Goal: Transaction & Acquisition: Purchase product/service

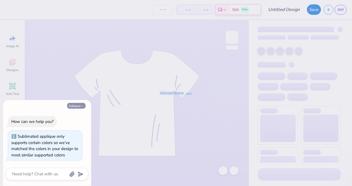
click at [80, 107] on button "Collapse" at bounding box center [76, 106] width 18 height 6
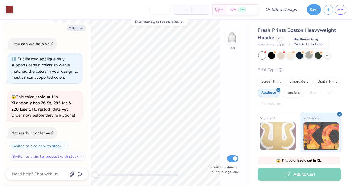
click at [308, 57] on div at bounding box center [308, 54] width 7 height 7
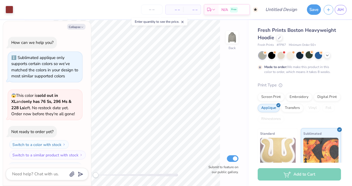
scroll to position [44, 0]
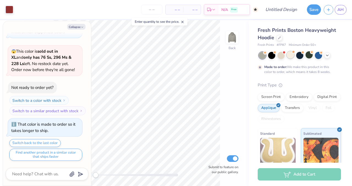
click at [292, 57] on div at bounding box center [290, 54] width 7 height 7
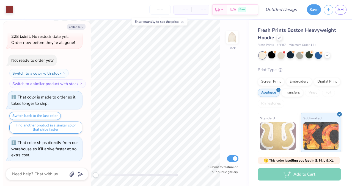
scroll to position [143, 0]
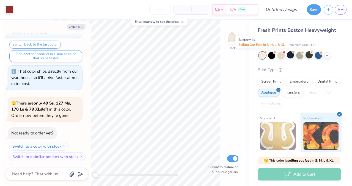
click at [263, 55] on div at bounding box center [261, 55] width 7 height 7
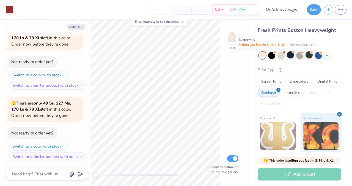
click at [263, 55] on div at bounding box center [261, 55] width 7 height 7
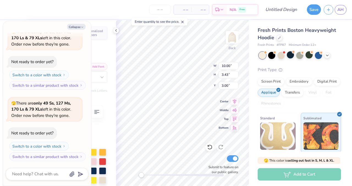
scroll to position [1, 0]
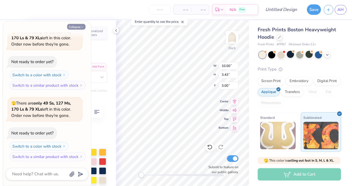
click at [82, 27] on icon "button" at bounding box center [81, 27] width 3 height 3
type textarea "x"
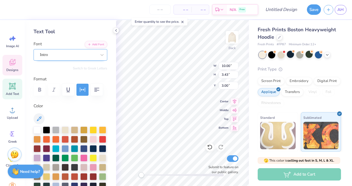
scroll to position [0, 0]
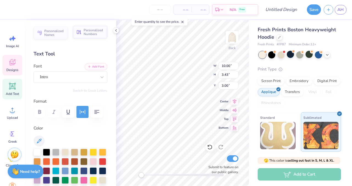
click at [87, 35] on span "Personalized Numbers" at bounding box center [94, 32] width 20 height 8
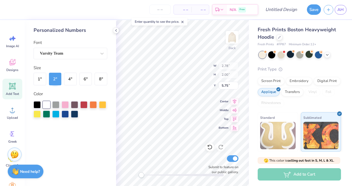
type input "2.78"
type input "2.00"
type input "5.75"
click at [117, 32] on icon at bounding box center [116, 30] width 4 height 4
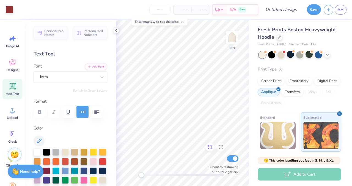
click at [208, 145] on icon at bounding box center [209, 146] width 5 height 5
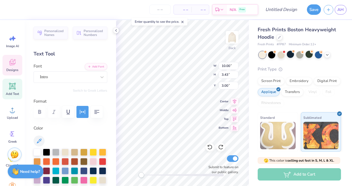
scroll to position [21, 0]
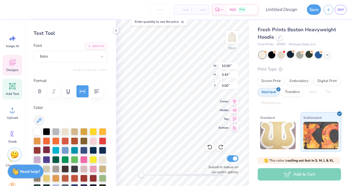
type textarea "1919"
click at [50, 152] on div at bounding box center [46, 149] width 7 height 7
click at [53, 152] on div at bounding box center [55, 149] width 7 height 7
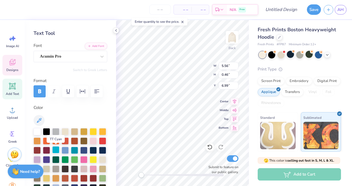
type textarea "SIGMA IOTA BETA"
click at [54, 151] on div at bounding box center [55, 149] width 7 height 7
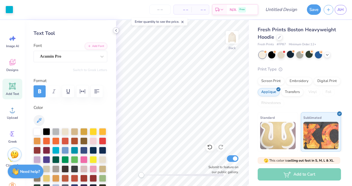
click at [116, 31] on icon at bounding box center [116, 30] width 4 height 4
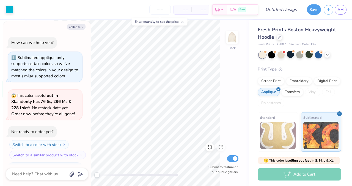
scroll to position [319, 0]
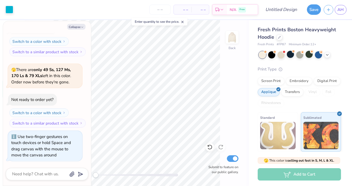
drag, startPoint x: 97, startPoint y: 174, endPoint x: 82, endPoint y: 179, distance: 15.2
click at [82, 179] on body "Art colors – – Per Item – – Total Est. Delivery N/A Free Design Title Save AH I…" at bounding box center [176, 93] width 352 height 186
click at [233, 33] on img at bounding box center [232, 37] width 22 height 22
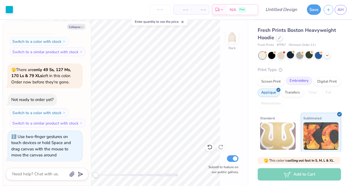
scroll to position [1, 0]
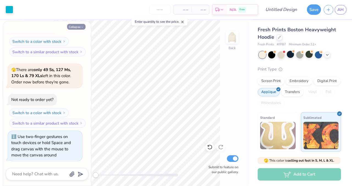
click at [79, 26] on button "Collapse" at bounding box center [76, 27] width 18 height 6
type textarea "x"
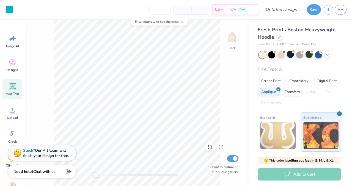
click at [171, 24] on div "Enter quantity to see the price." at bounding box center [160, 22] width 56 height 8
click at [225, 11] on div "Est. Delivery" at bounding box center [219, 10] width 14 height 10
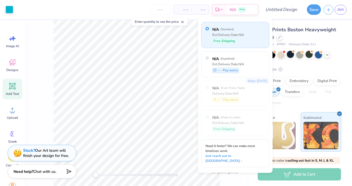
click at [189, 12] on div "– – Per Item" at bounding box center [183, 9] width 18 height 9
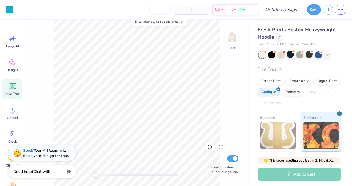
click at [181, 10] on span "– –" at bounding box center [182, 10] width 11 height 6
click at [159, 10] on input "number" at bounding box center [159, 10] width 21 height 10
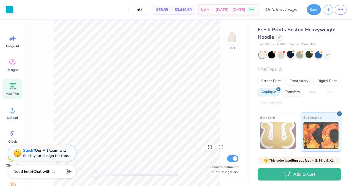
type input "5"
type input "70"
